Goal: Transaction & Acquisition: Purchase product/service

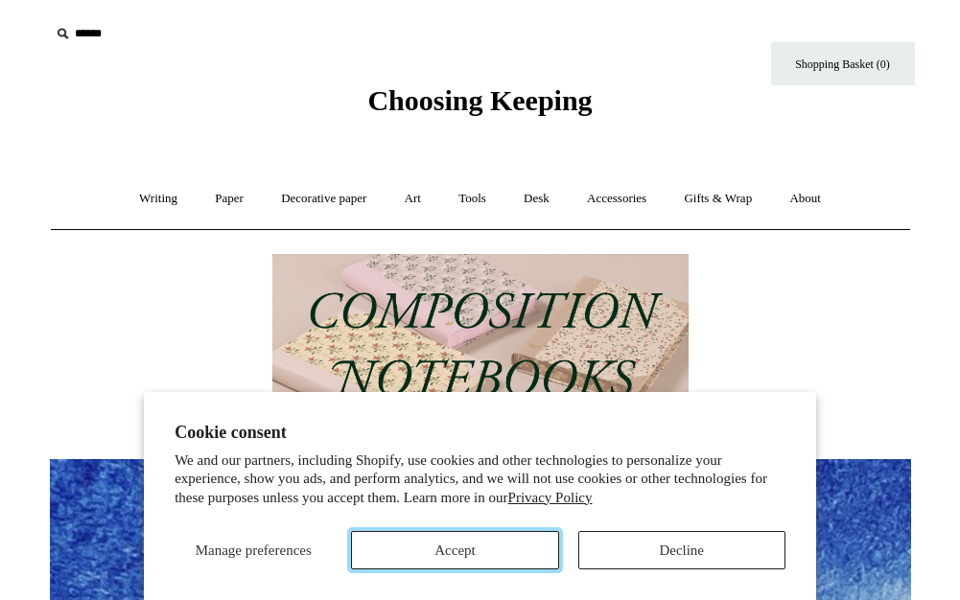
click at [484, 541] on button "Accept" at bounding box center [454, 550] width 207 height 38
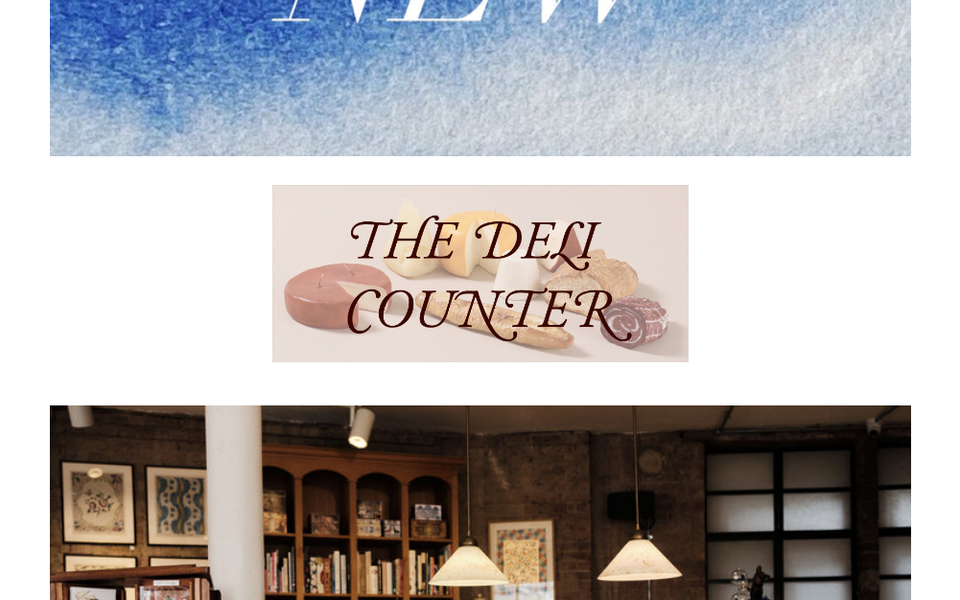
scroll to position [654, 0]
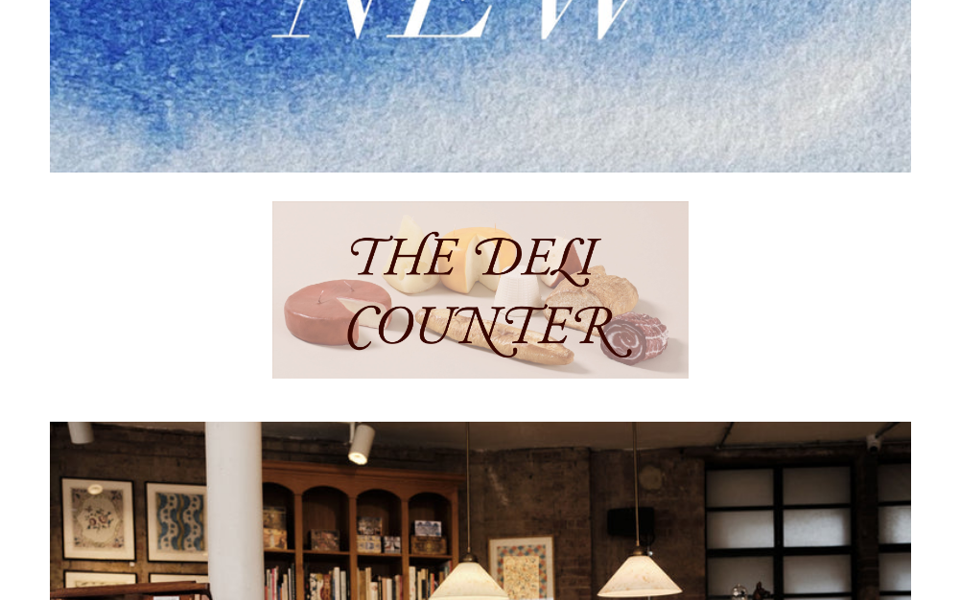
click at [370, 263] on img at bounding box center [480, 289] width 416 height 177
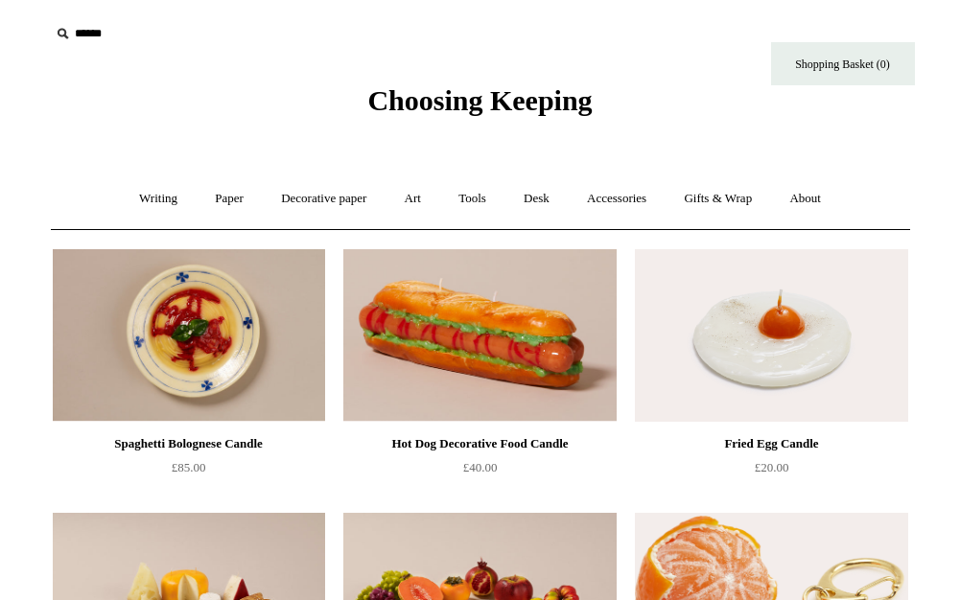
click at [69, 24] on icon at bounding box center [62, 33] width 21 height 21
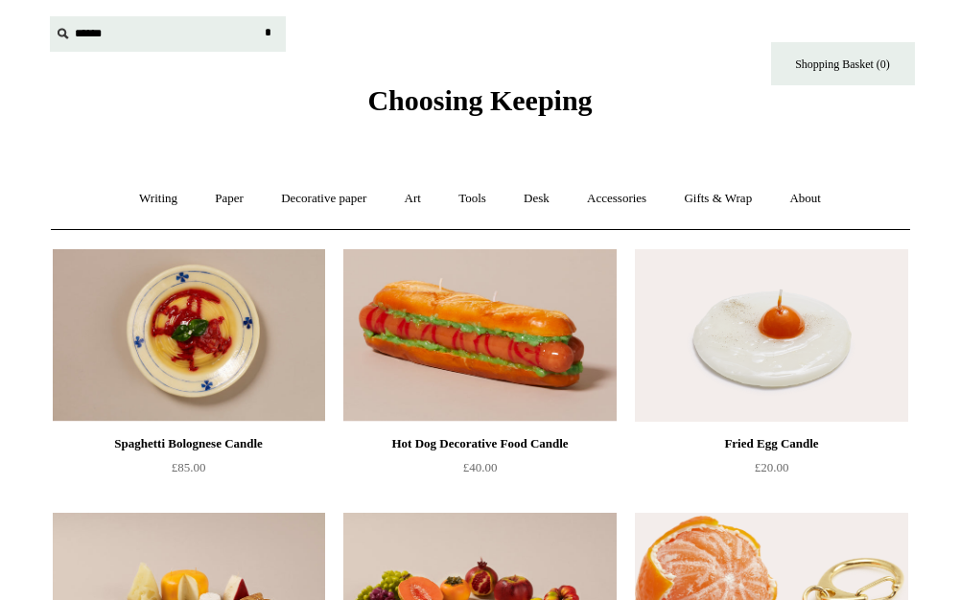
click at [81, 31] on input "text" at bounding box center [168, 33] width 236 height 35
type input "******"
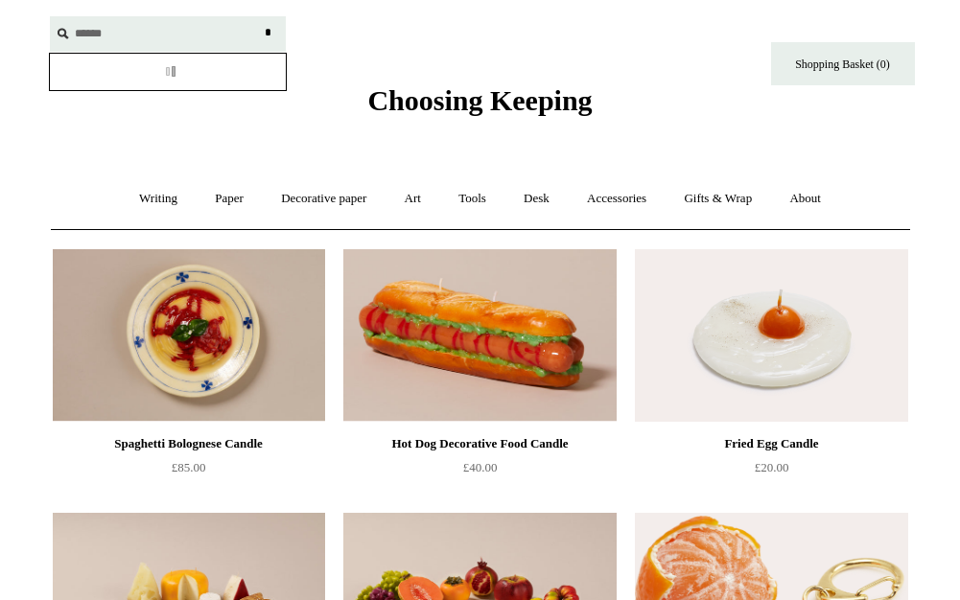
click at [259, 16] on input "*" at bounding box center [268, 33] width 19 height 34
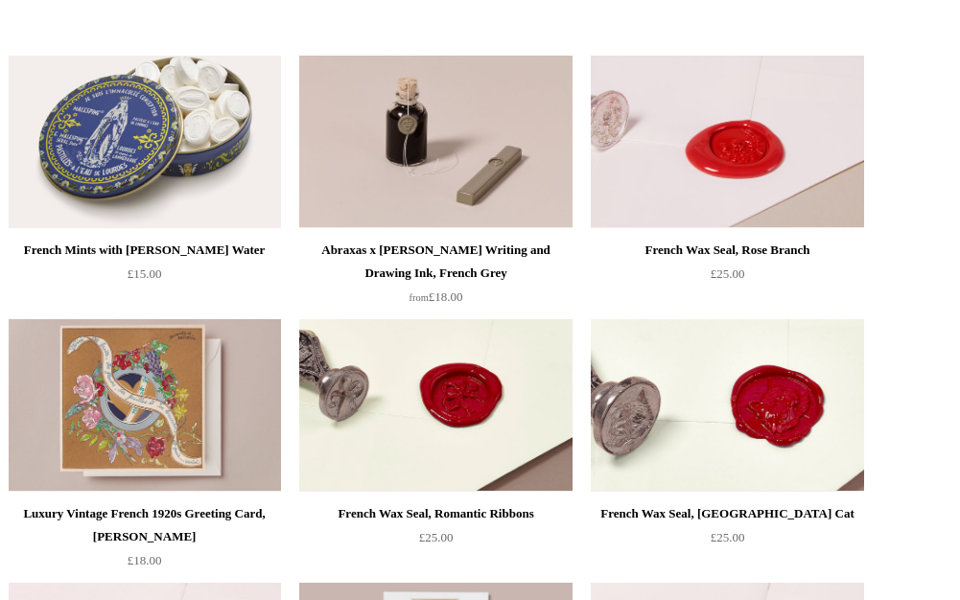
scroll to position [705, 0]
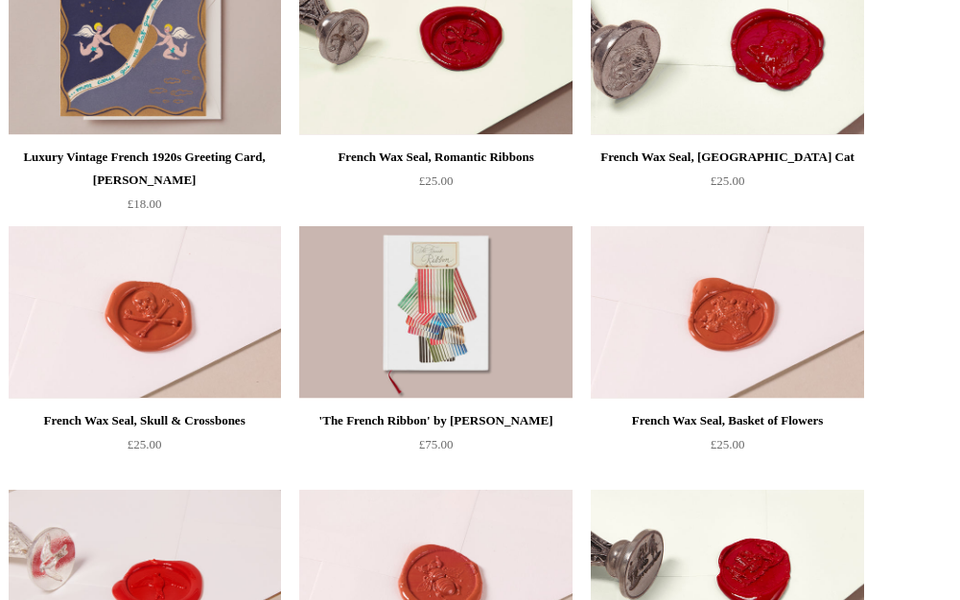
click at [78, 96] on img at bounding box center [145, 49] width 272 height 173
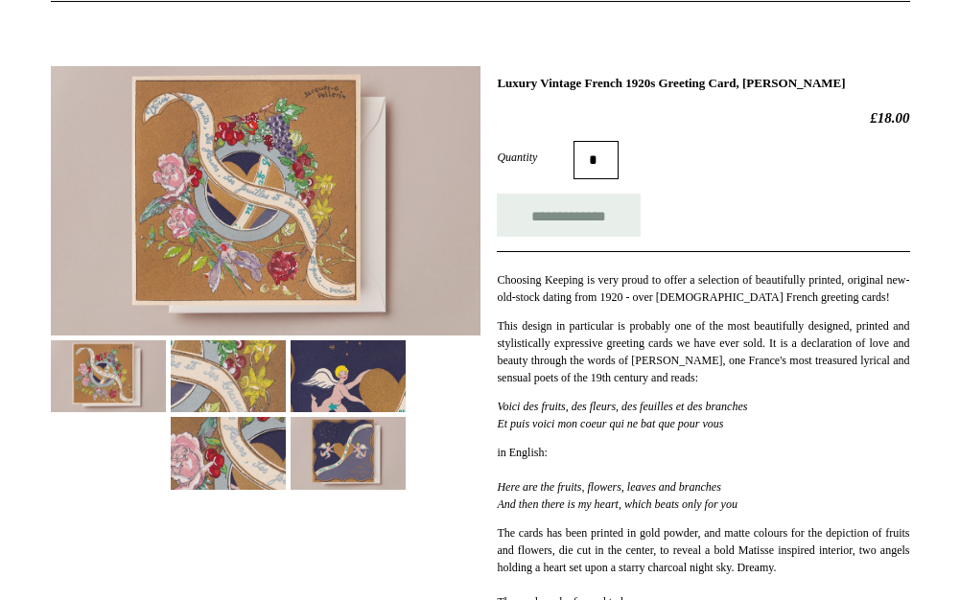
scroll to position [238, 0]
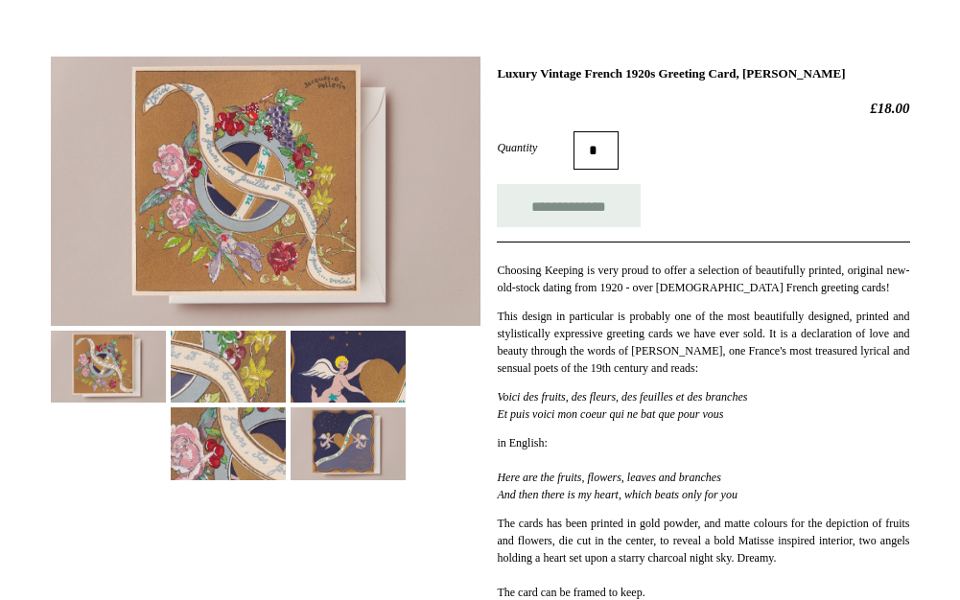
click at [237, 375] on img at bounding box center [228, 367] width 115 height 72
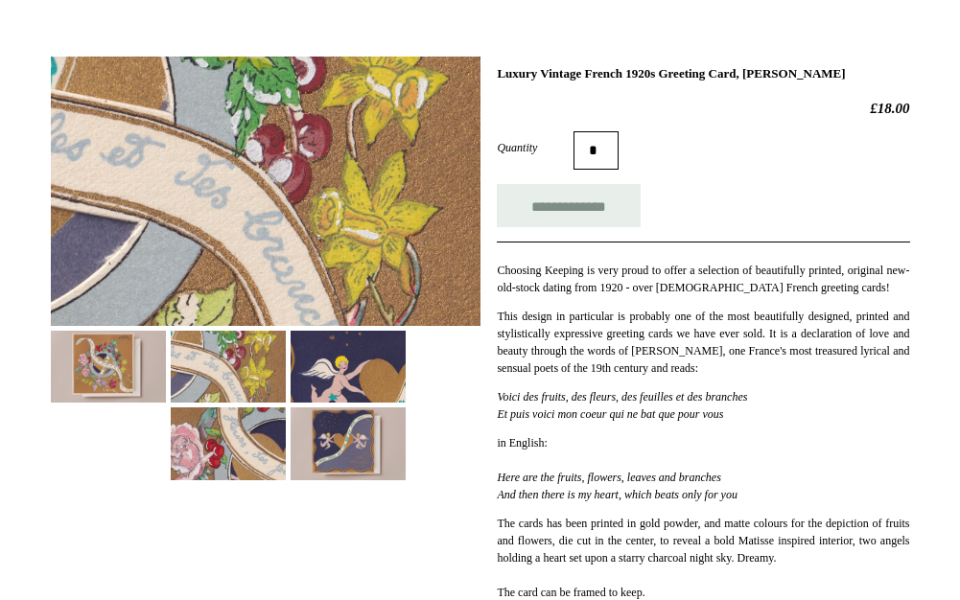
click at [320, 371] on img at bounding box center [348, 367] width 115 height 72
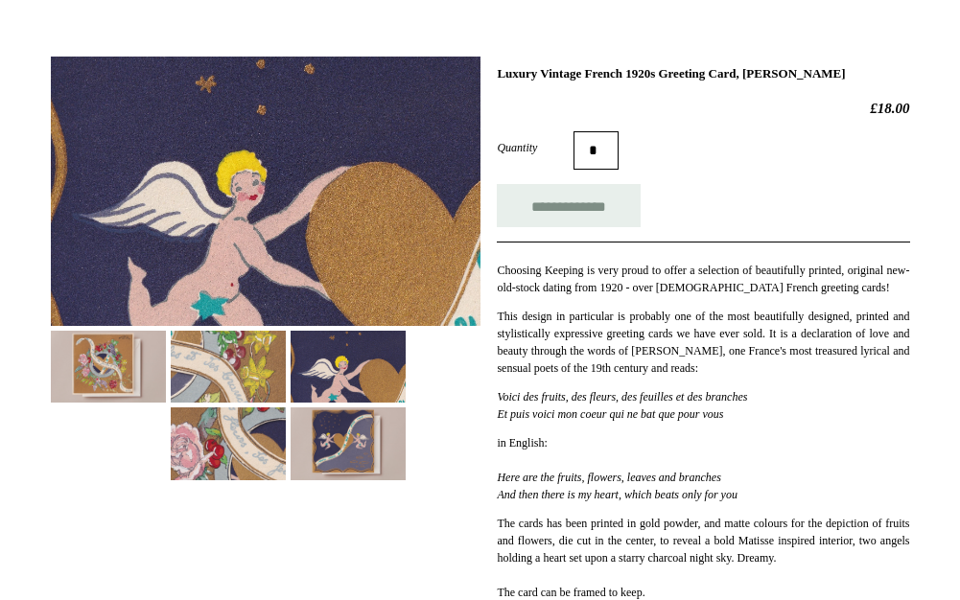
click at [342, 430] on img at bounding box center [348, 443] width 115 height 72
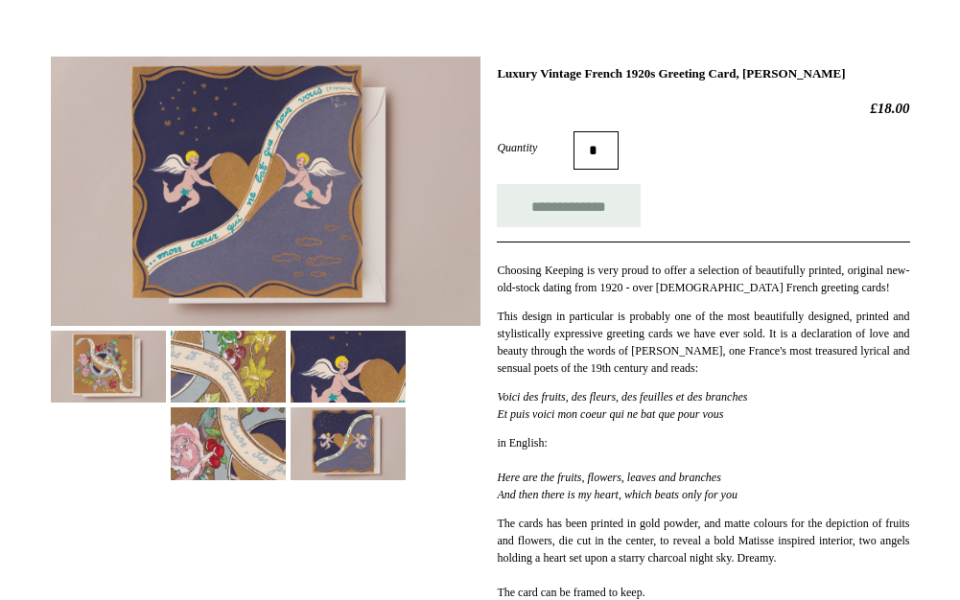
click at [231, 432] on img at bounding box center [228, 443] width 115 height 72
